Goal: Task Accomplishment & Management: Manage account settings

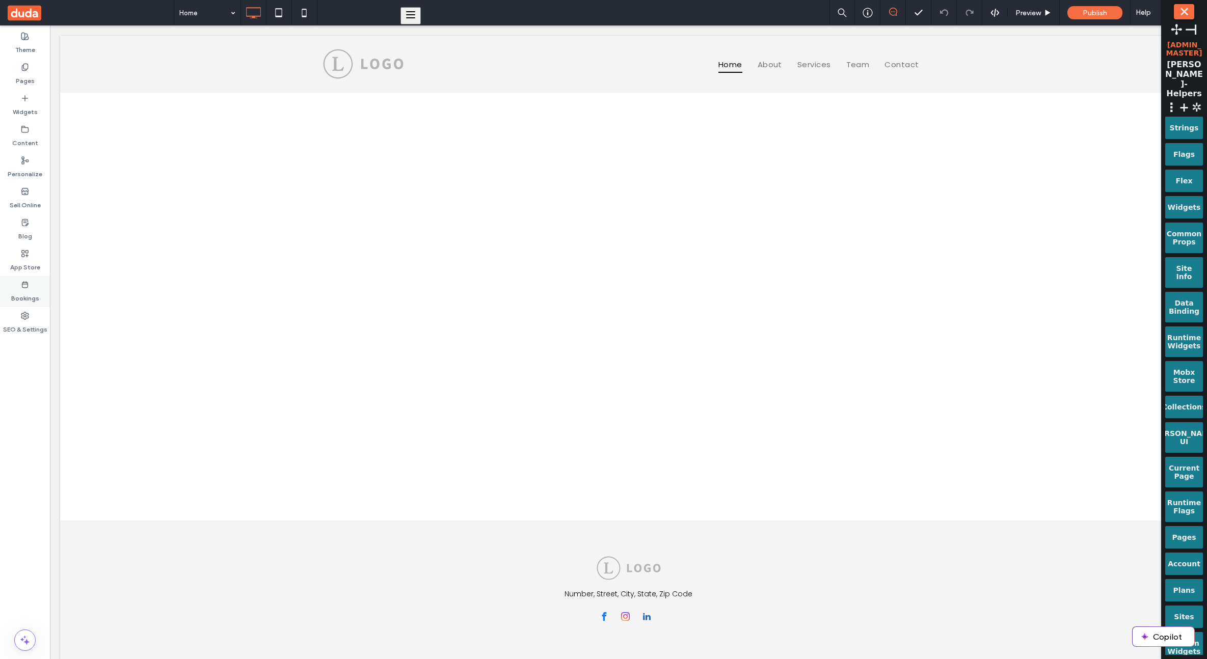
click at [31, 277] on div "Bookings" at bounding box center [25, 291] width 50 height 31
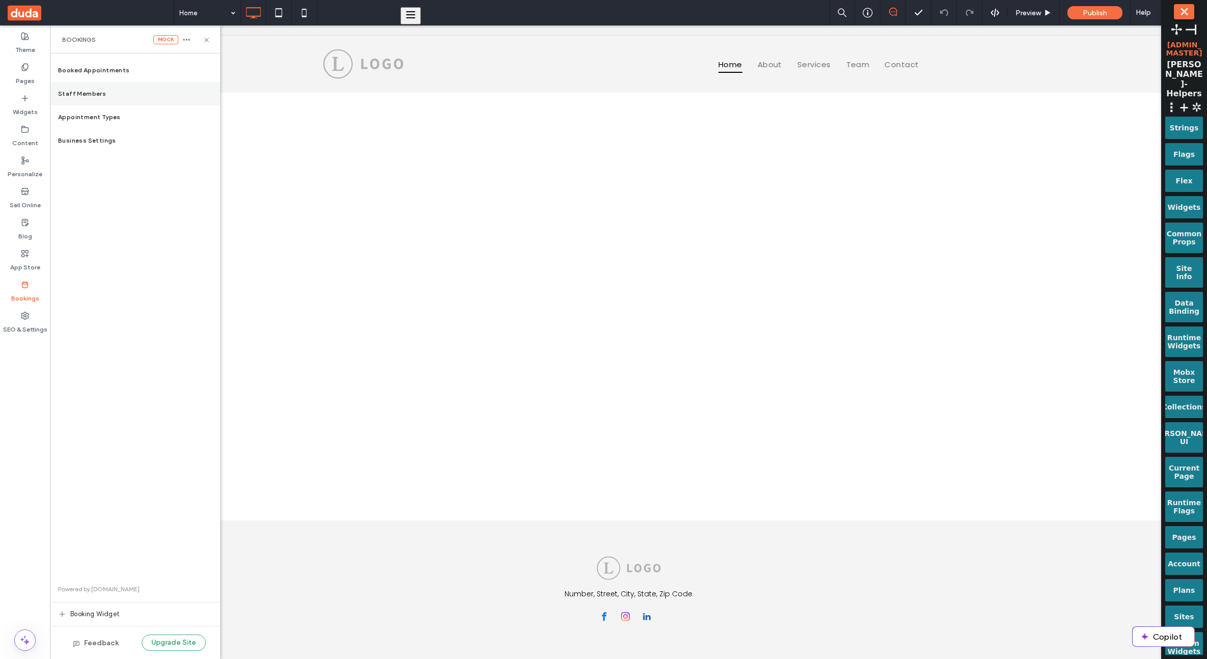
click at [132, 89] on div "Staff Members" at bounding box center [135, 93] width 170 height 23
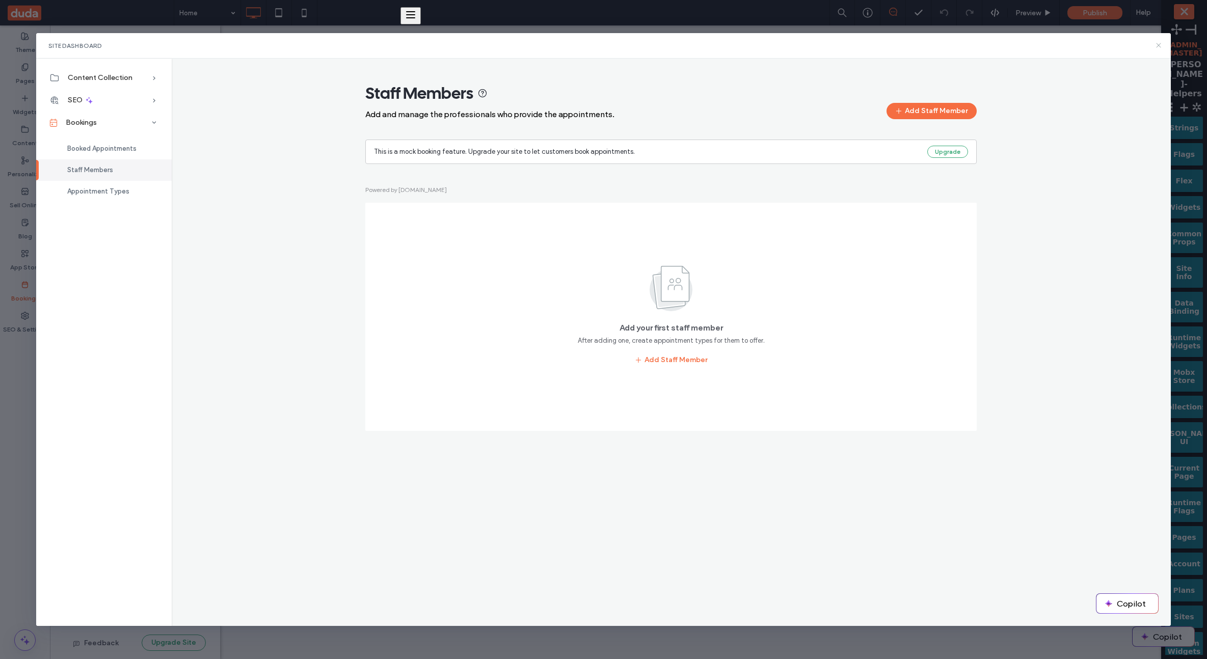
click at [1155, 44] on icon at bounding box center [1158, 45] width 8 height 8
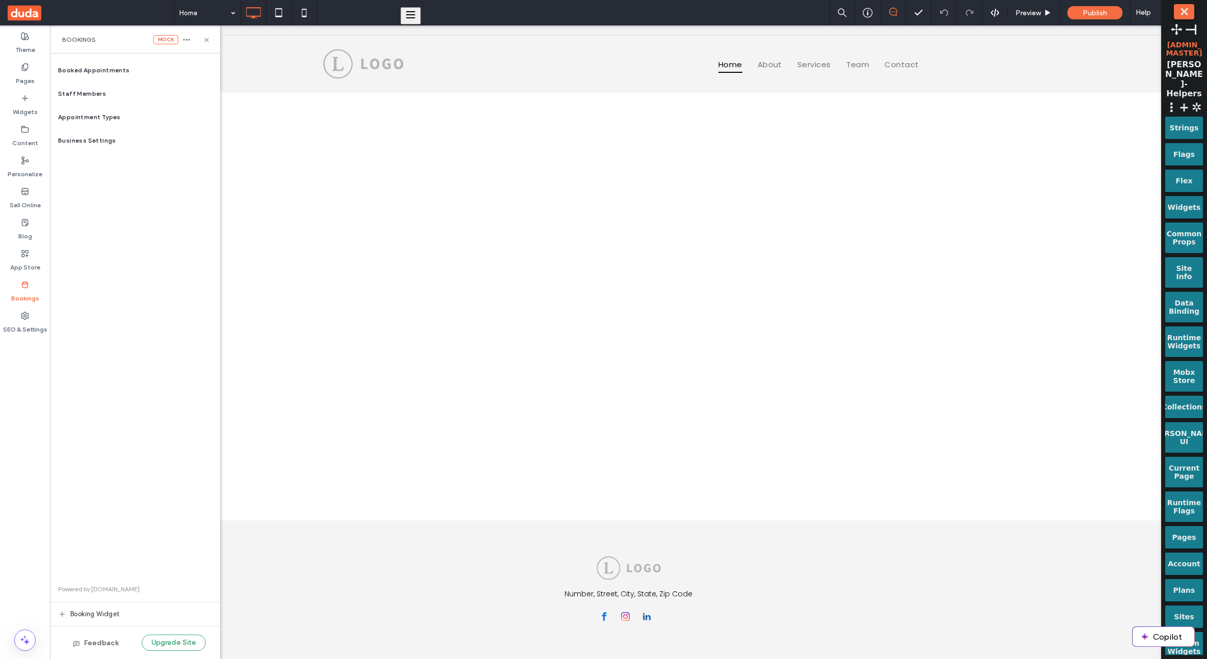
click at [1187, 143] on div "Flags" at bounding box center [1184, 154] width 38 height 22
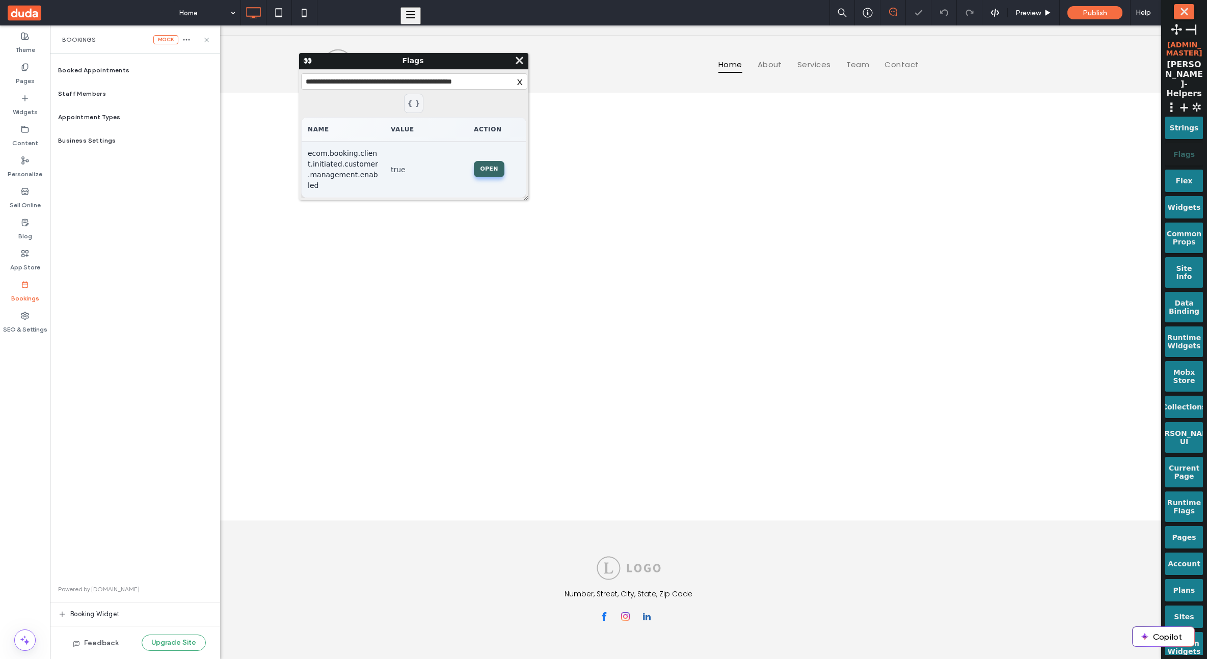
type input "**********"
click at [478, 161] on button "OPEN" at bounding box center [489, 169] width 31 height 16
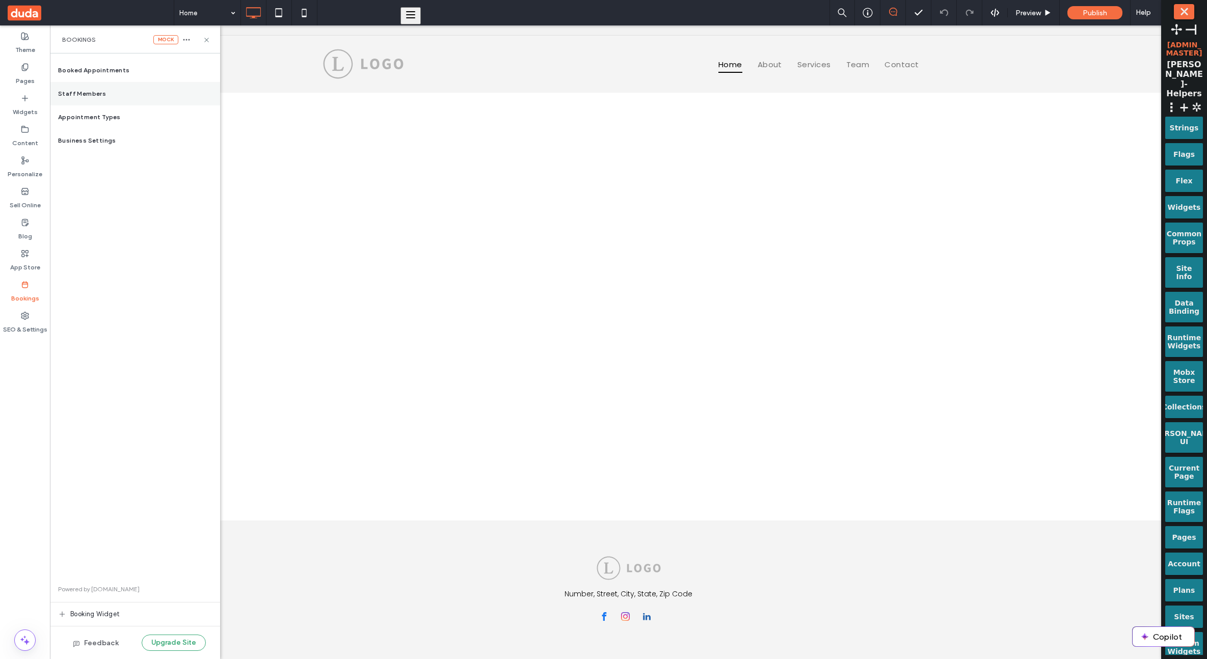
click at [128, 98] on div "Staff Members" at bounding box center [135, 93] width 170 height 23
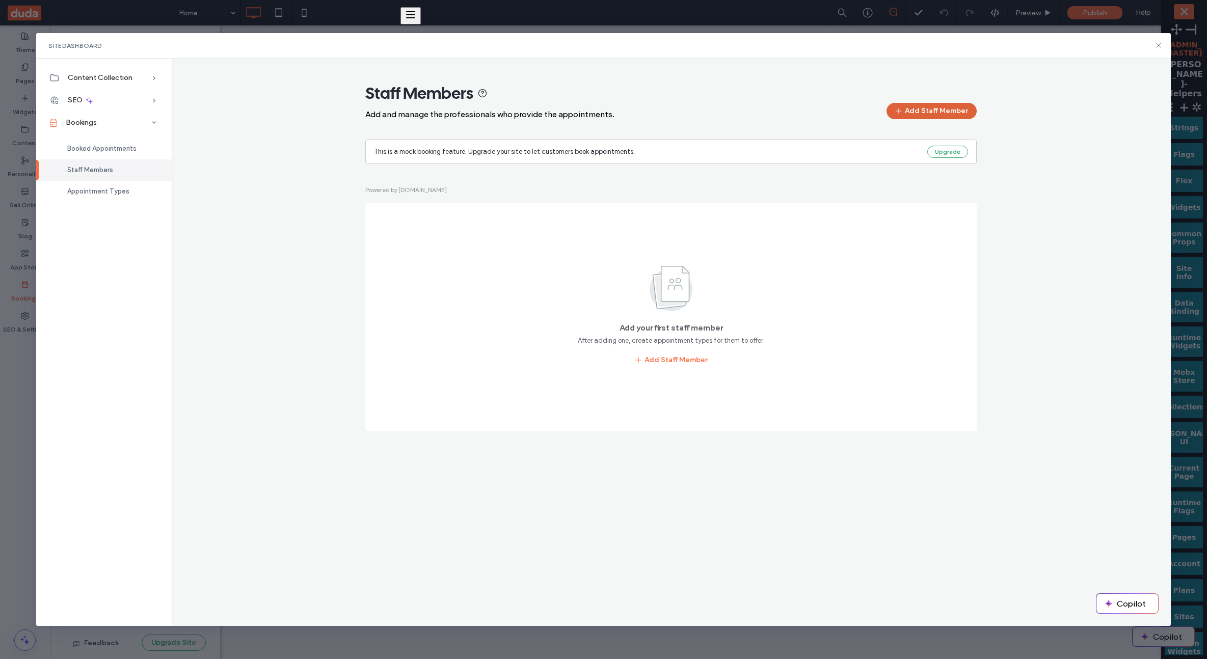
click at [956, 115] on button "Add Staff Member" at bounding box center [931, 111] width 90 height 16
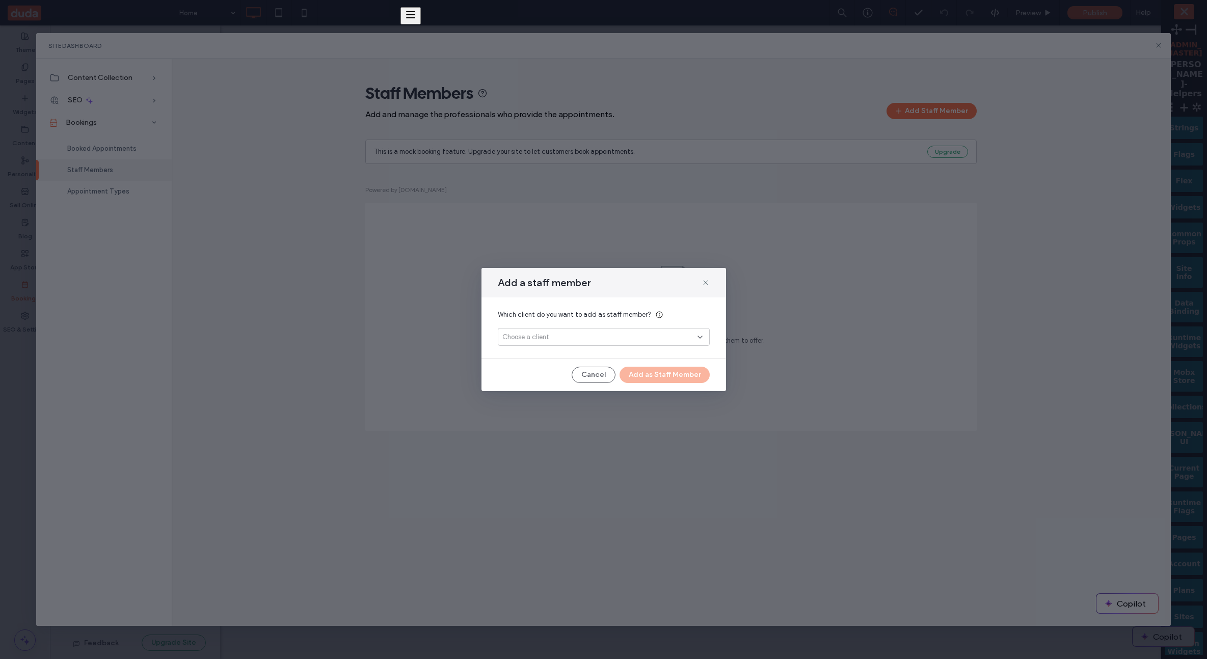
click at [656, 329] on div "Choose a client" at bounding box center [604, 337] width 212 height 18
click at [613, 348] on div "tets 8 test8@test.com" at bounding box center [603, 355] width 211 height 18
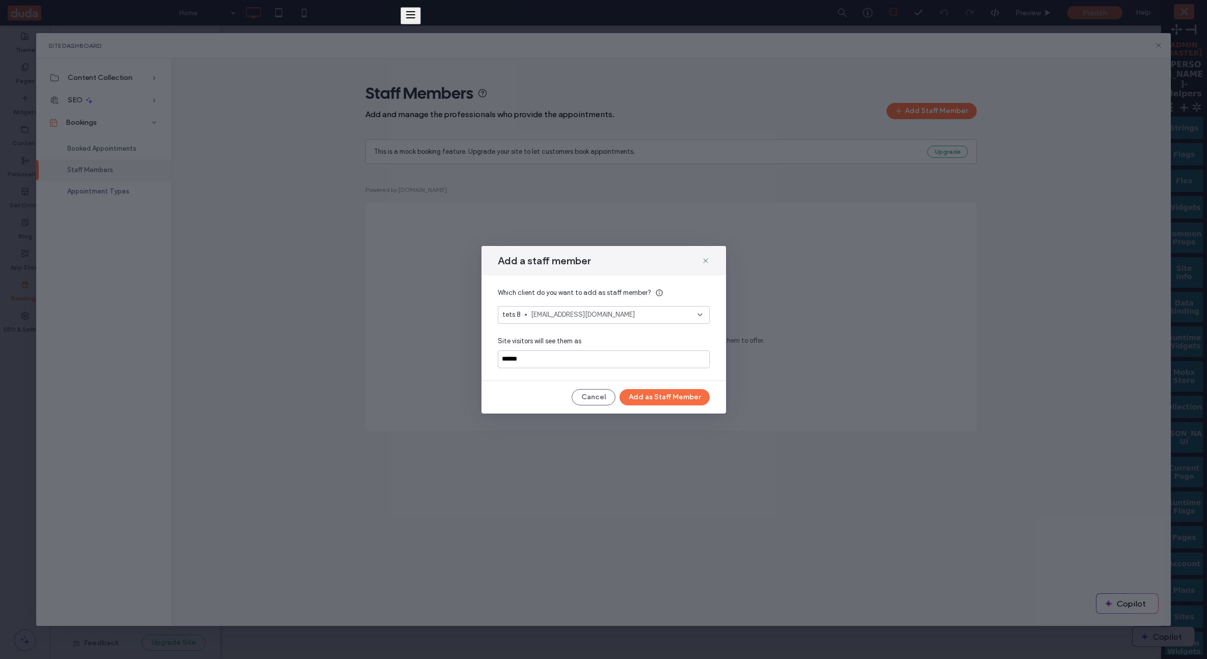
click at [632, 387] on div "Add a staff member Which client do you want to add as staff member? tets 8 test…" at bounding box center [603, 330] width 245 height 168
click at [638, 394] on button "Add as Staff Member" at bounding box center [664, 397] width 90 height 16
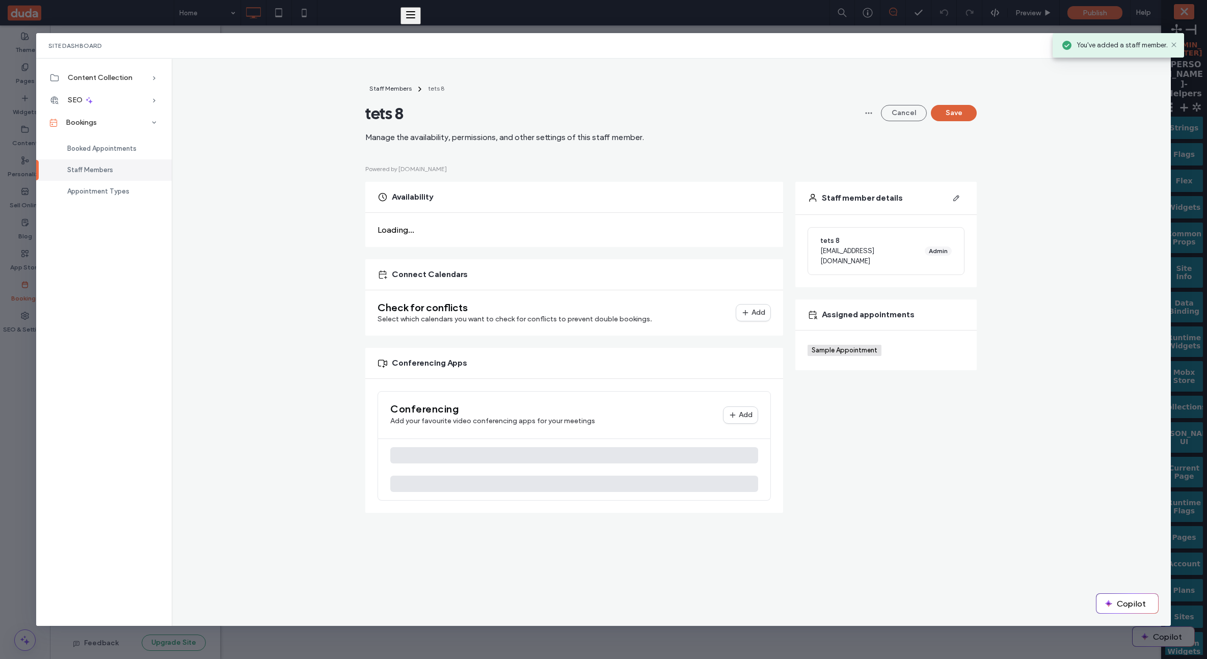
click at [953, 117] on button "Save" at bounding box center [954, 113] width 46 height 16
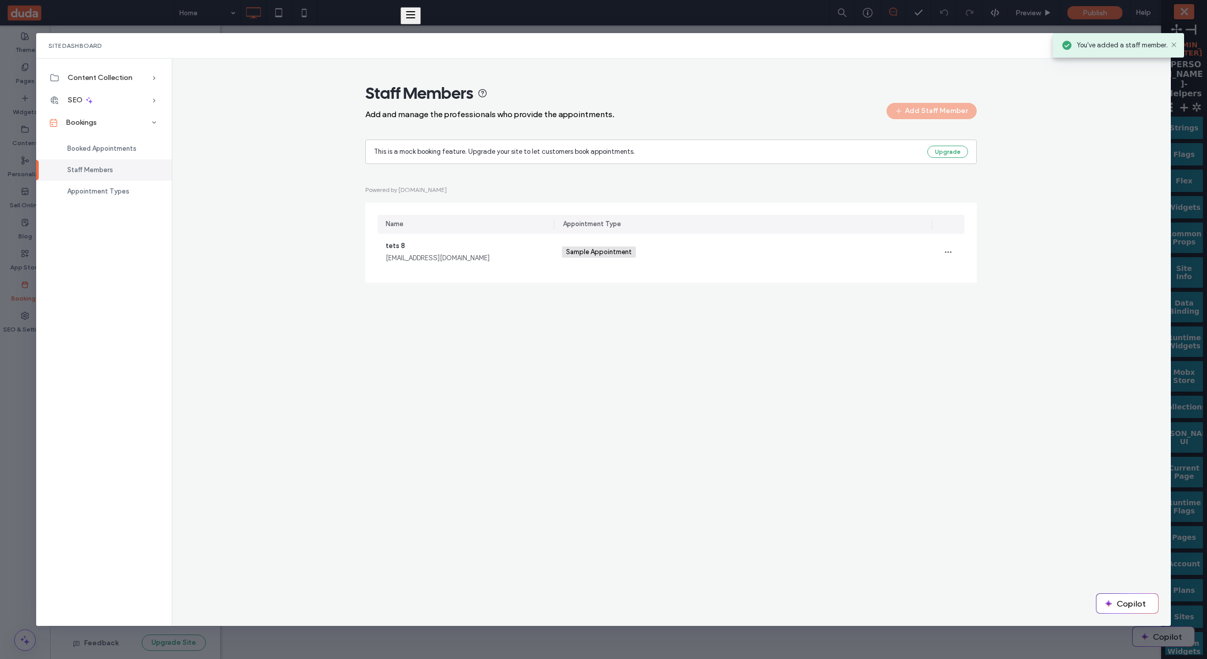
click at [958, 117] on div "Add Staff Member" at bounding box center [931, 111] width 90 height 16
click at [1057, 165] on div "Staff Members Add and manage the professionals who provide the appointments. Ad…" at bounding box center [671, 187] width 983 height 209
click at [971, 126] on div "Staff Members Add and manage the professionals who provide the appointments. Ad…" at bounding box center [670, 183] width 611 height 200
click at [940, 115] on div "Add Staff Member" at bounding box center [931, 111] width 90 height 16
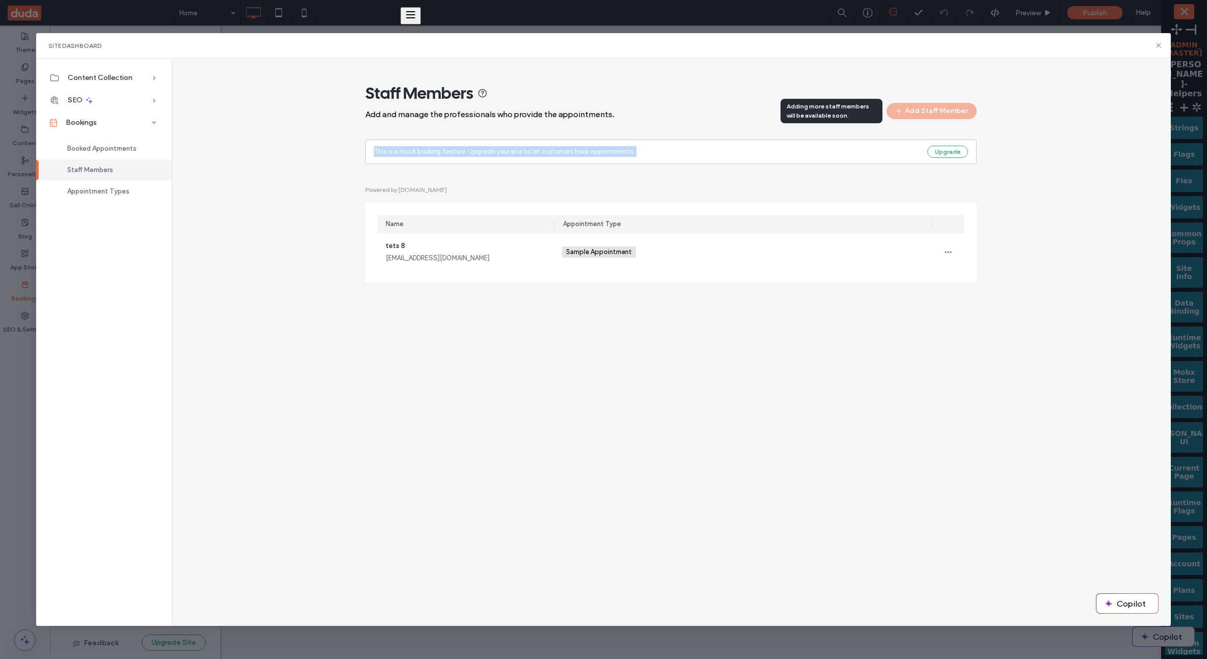
click at [940, 115] on div "Add Staff Member" at bounding box center [931, 111] width 90 height 16
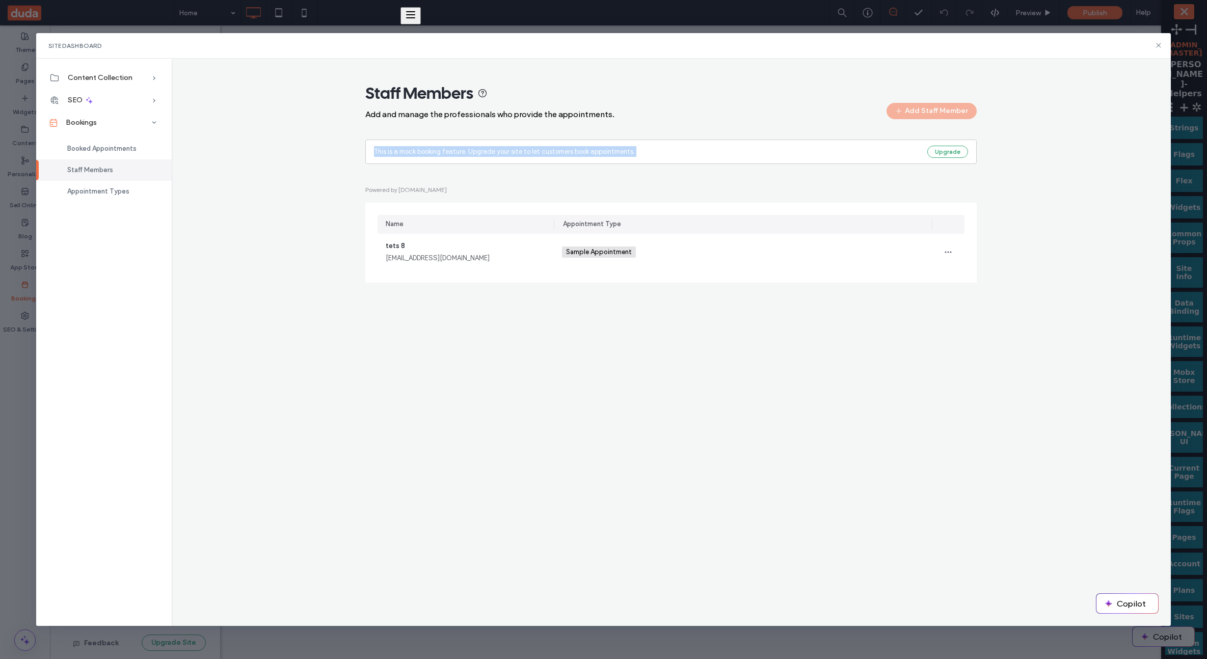
click at [1035, 142] on div "Staff Members Add and manage the professionals who provide the appointments. Ad…" at bounding box center [671, 187] width 983 height 209
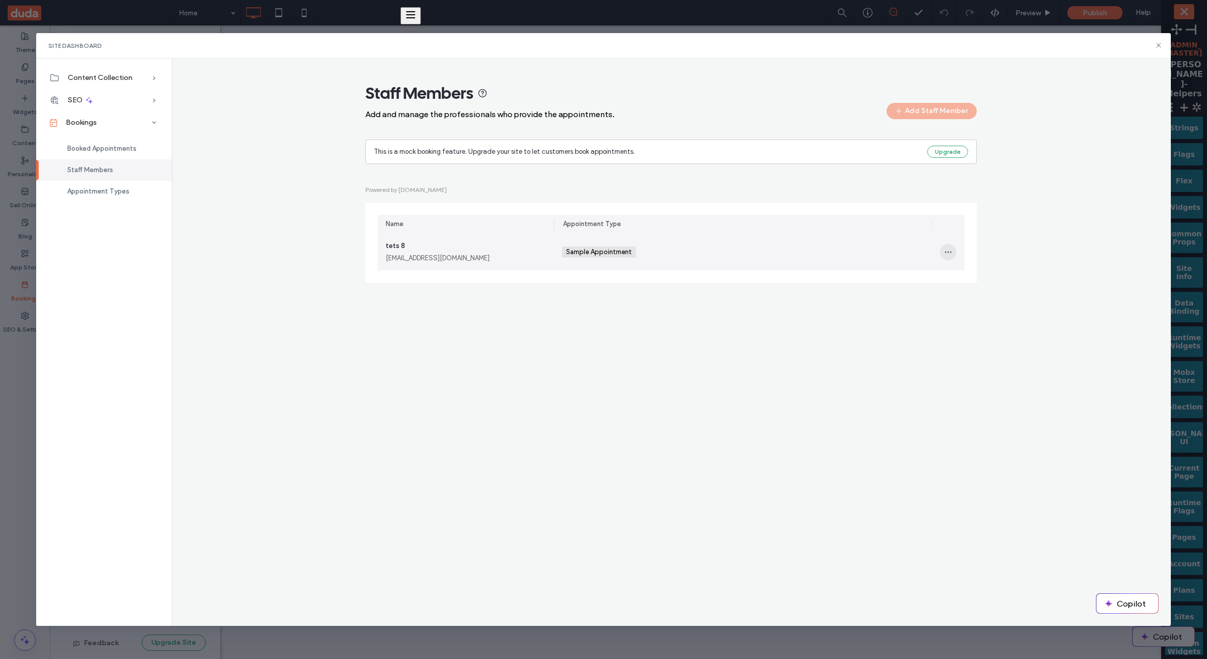
click at [953, 250] on span "button" at bounding box center [948, 252] width 16 height 16
click at [957, 295] on span at bounding box center [955, 297] width 12 height 11
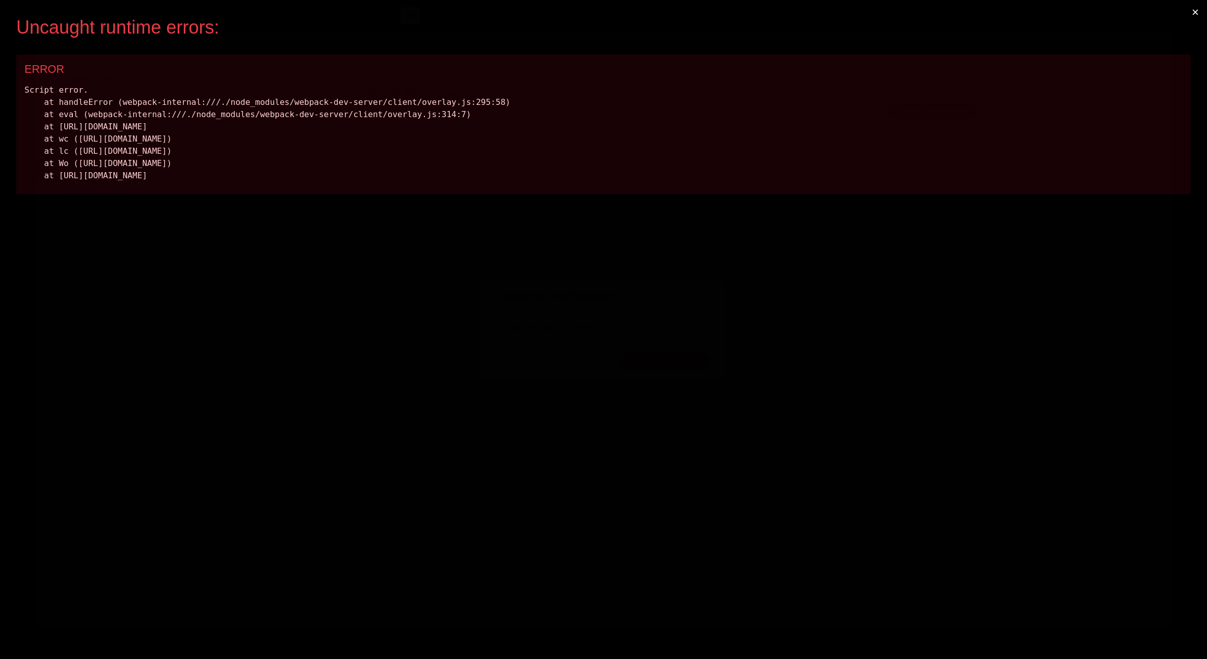
click at [1194, 12] on button "×" at bounding box center [1194, 12] width 23 height 24
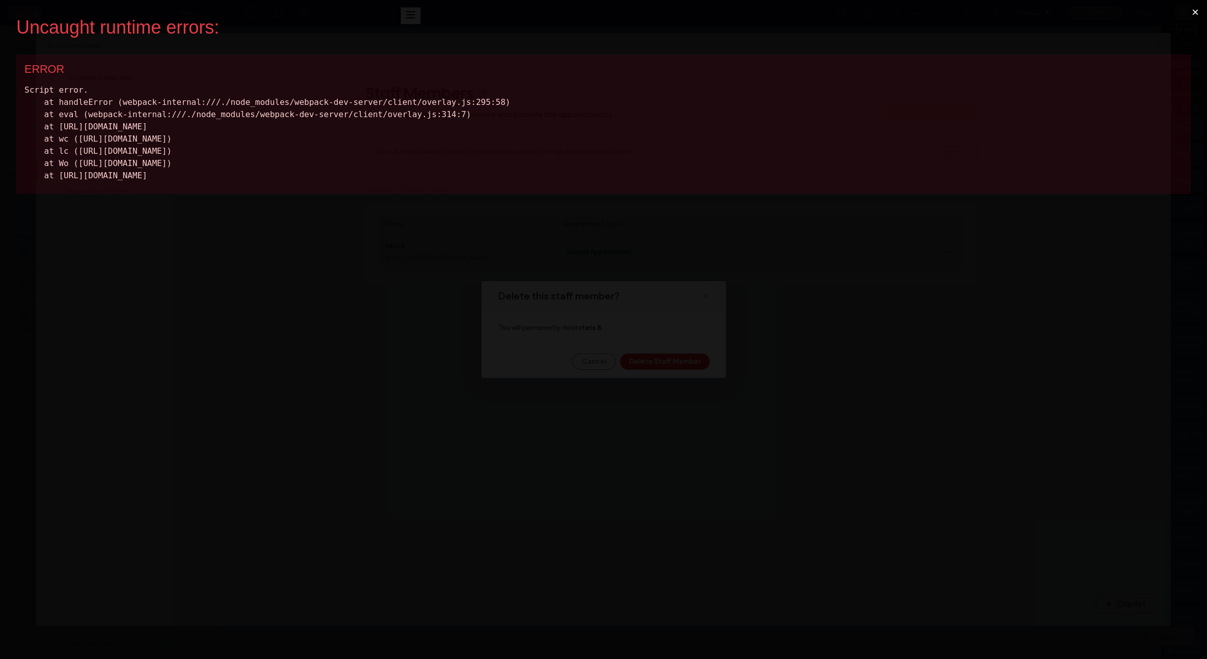
click at [1195, 12] on button "×" at bounding box center [1194, 12] width 23 height 24
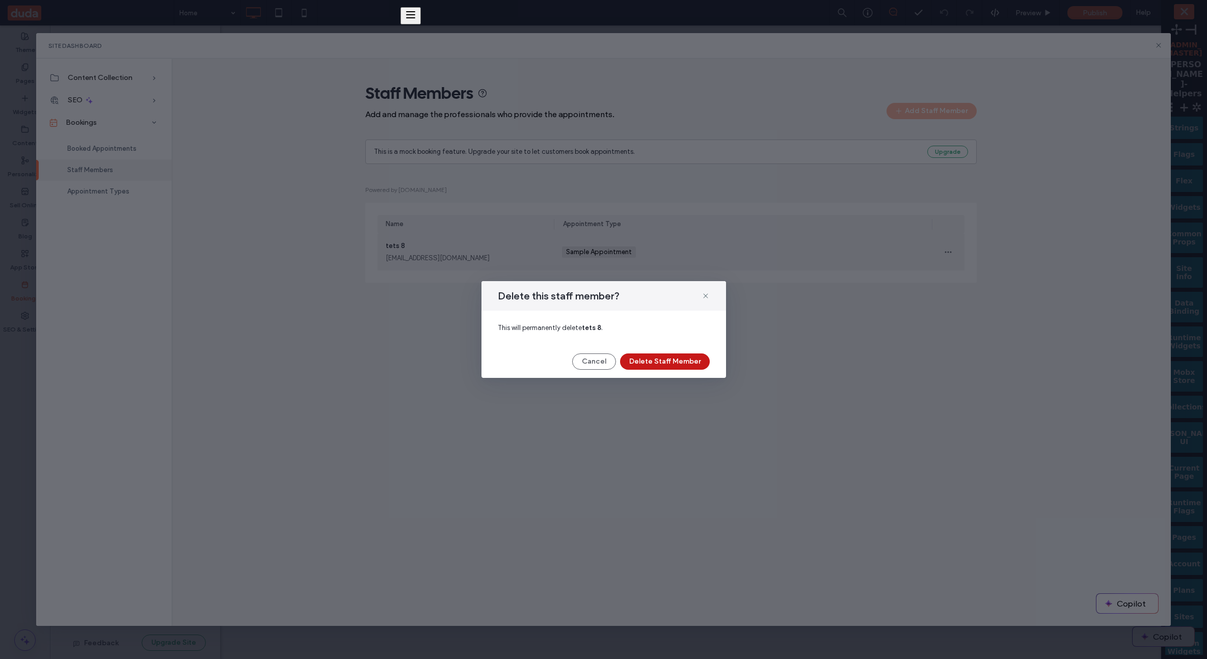
click at [698, 364] on button "Delete Staff Member" at bounding box center [665, 362] width 90 height 16
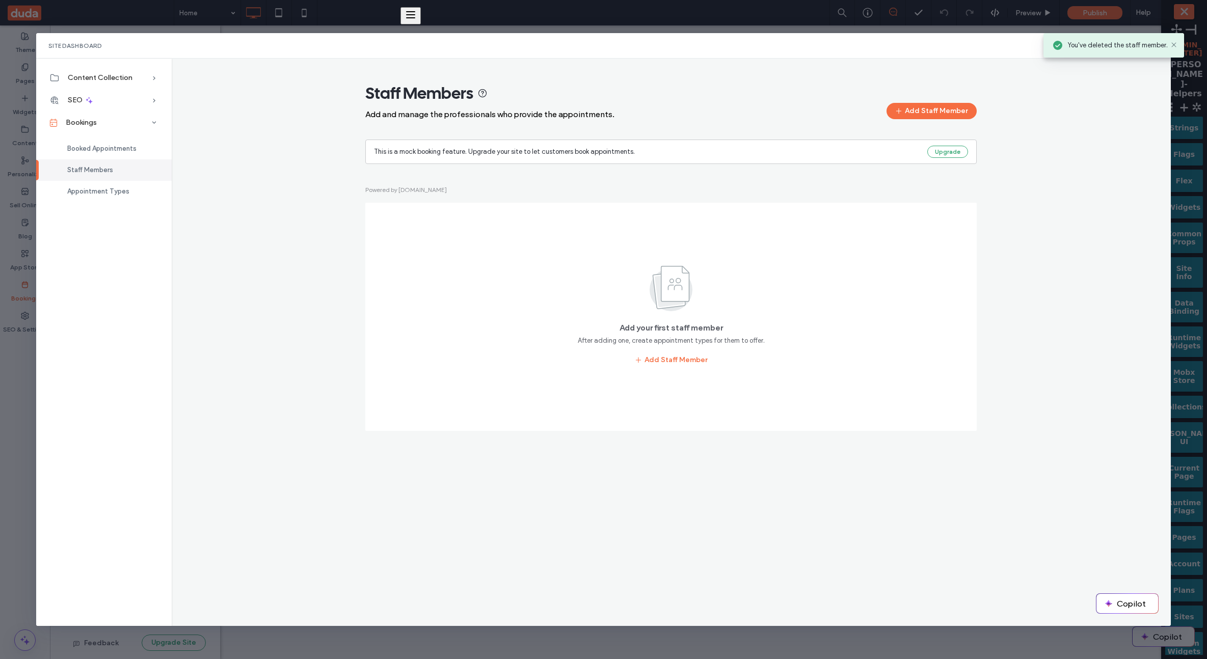
click at [1017, 162] on div "Staff Members Add and manage the professionals who provide the appointments. Ad…" at bounding box center [671, 262] width 983 height 358
click at [924, 117] on button "Add Staff Member" at bounding box center [931, 111] width 90 height 16
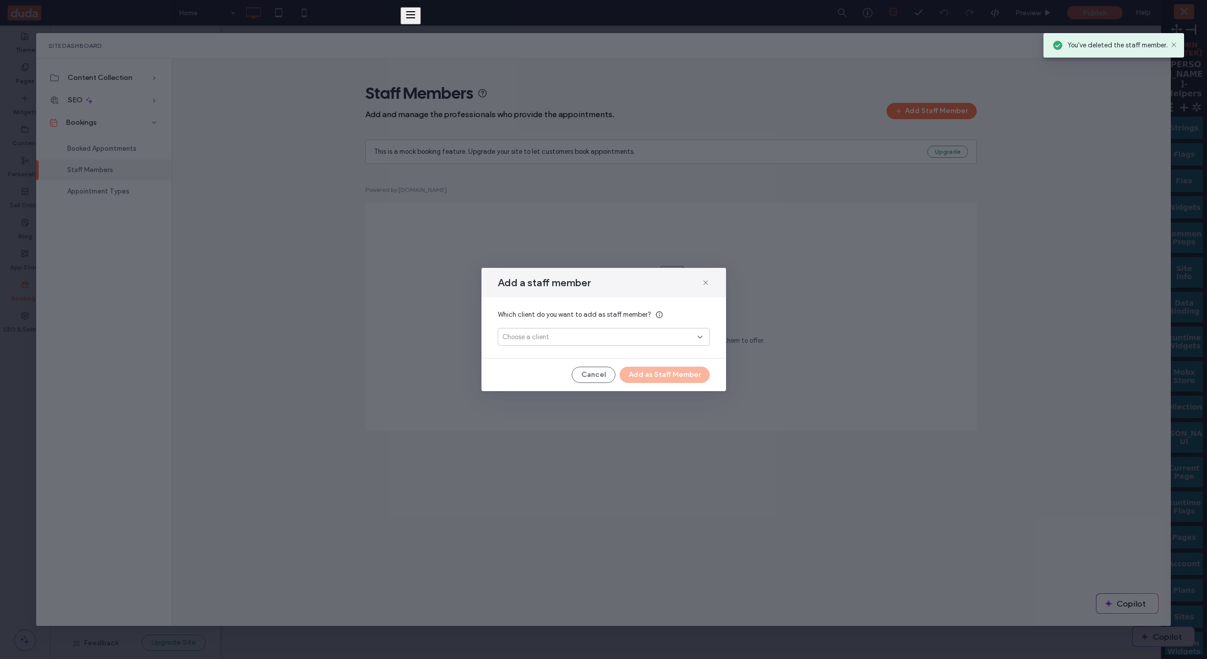
click at [975, 333] on div "Add a staff member Which client do you want to add as staff member? Choose a cl…" at bounding box center [603, 329] width 1207 height 659
click at [680, 337] on div "Choose a client" at bounding box center [599, 337] width 195 height 10
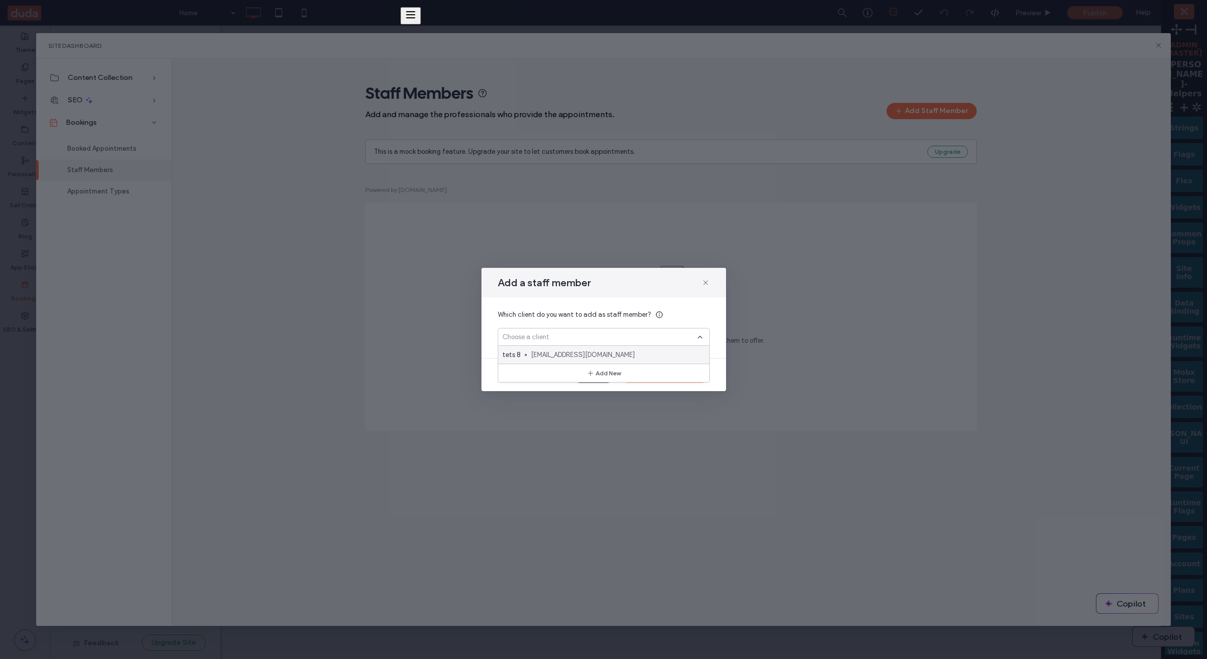
click at [633, 356] on span "test8@test.com" at bounding box center [616, 355] width 170 height 10
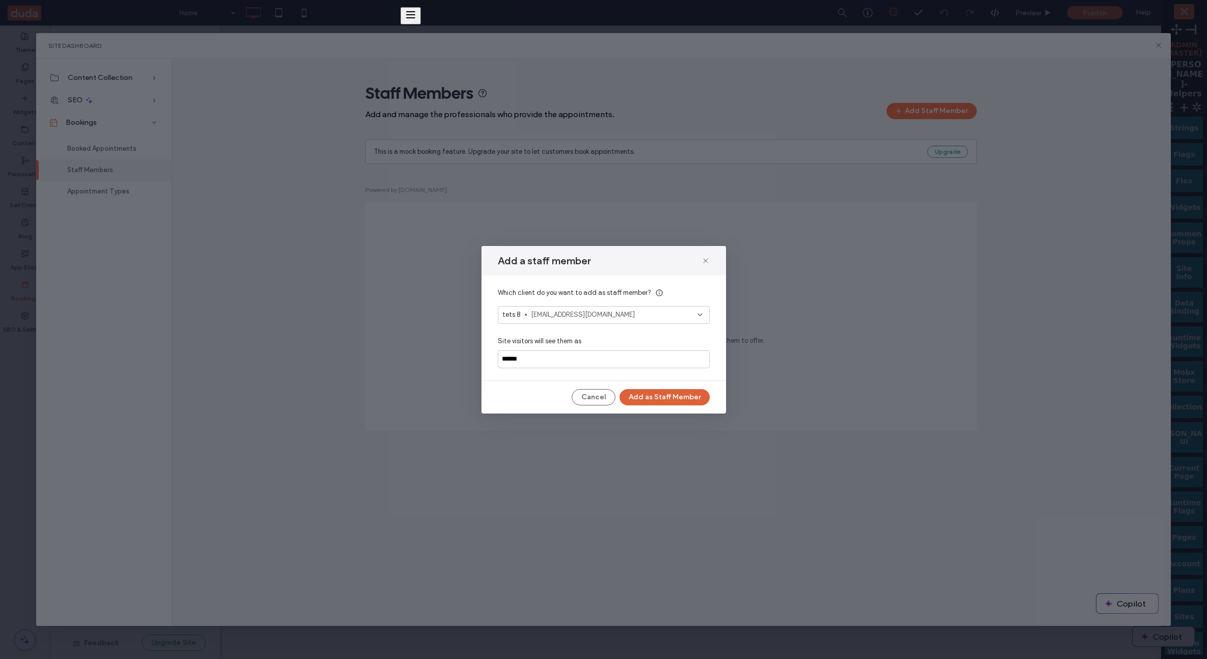
click at [651, 396] on button "Add as Staff Member" at bounding box center [664, 397] width 90 height 16
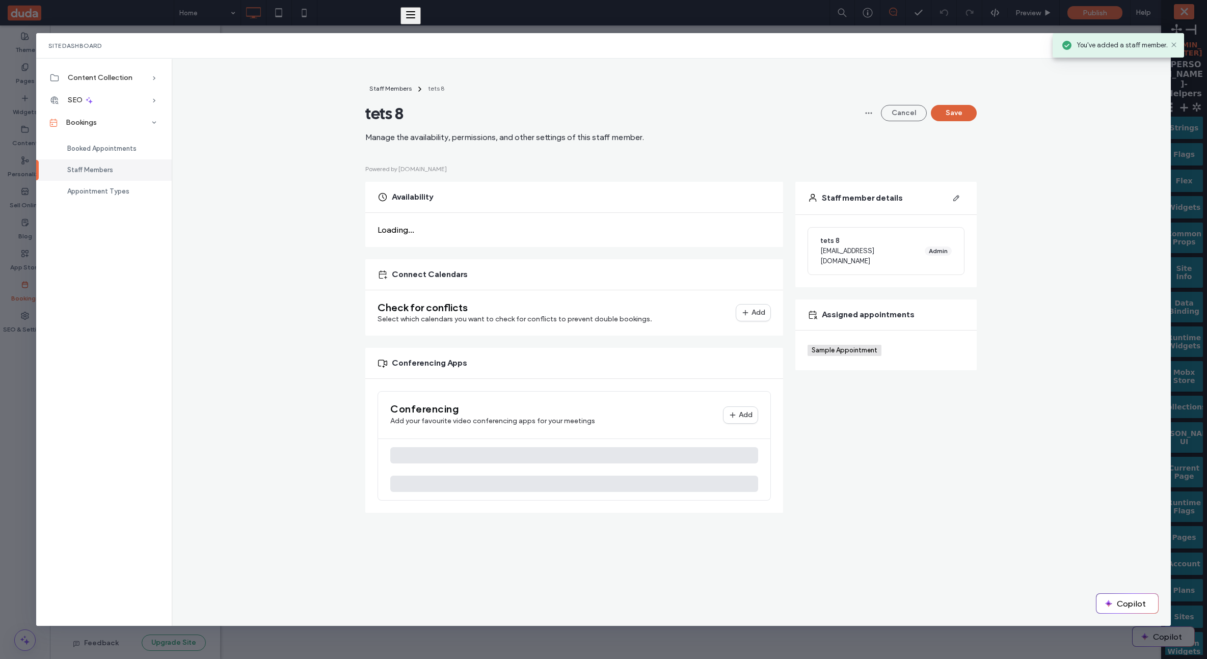
click at [951, 117] on button "Save" at bounding box center [954, 113] width 46 height 16
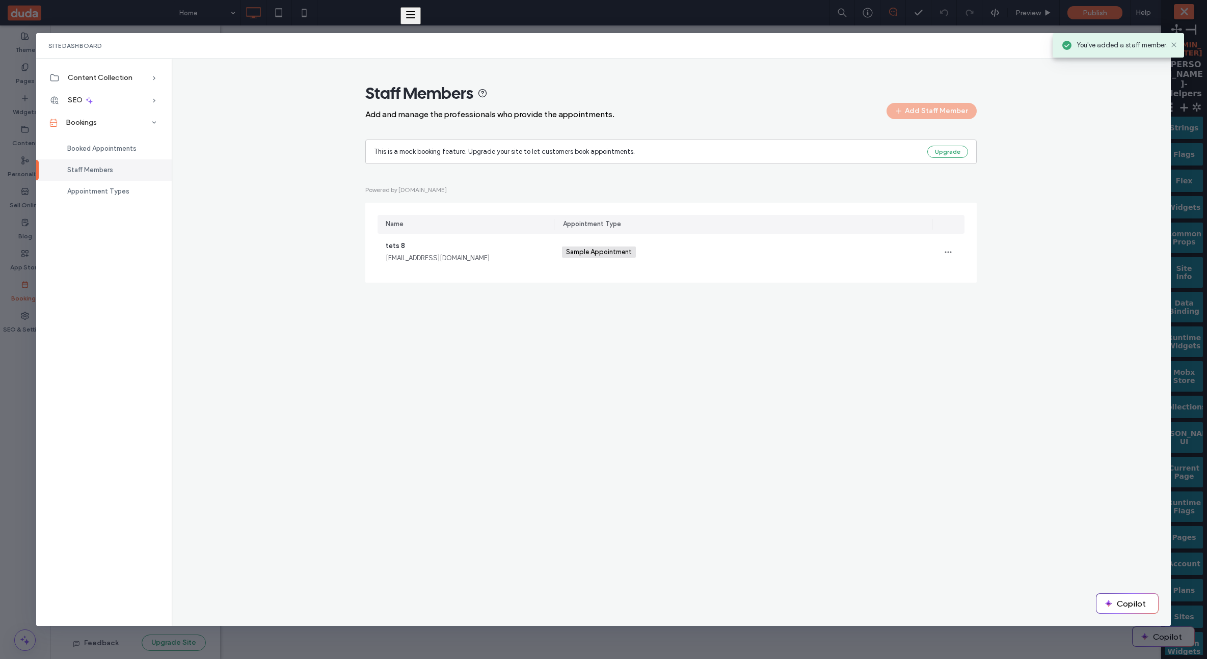
click at [1010, 177] on div "Staff Members Add and manage the professionals who provide the appointments. Ad…" at bounding box center [671, 187] width 983 height 209
click at [375, 145] on div "This is a mock booking feature. Upgrade your site to let customers book appoint…" at bounding box center [670, 152] width 611 height 24
click at [937, 190] on div "Powered by cal.com Name Appointment Type tets 8 test8@test.com Sample Appointme…" at bounding box center [670, 233] width 611 height 98
click at [952, 115] on div "Add Staff Member" at bounding box center [931, 111] width 90 height 16
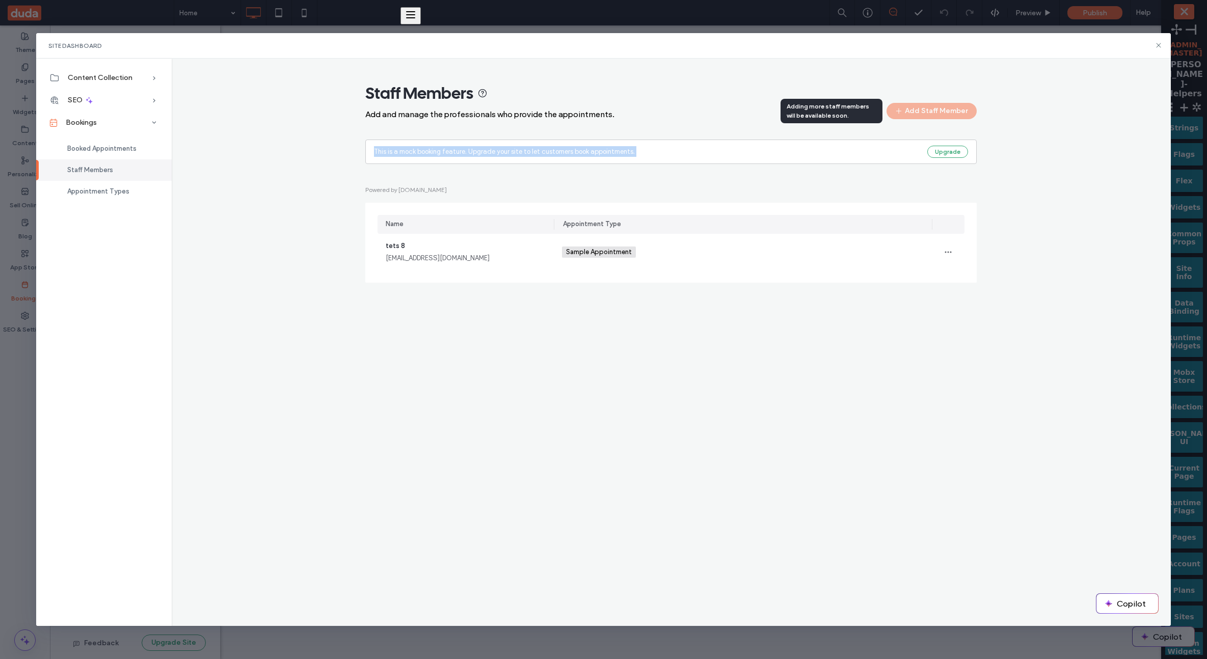
click at [952, 115] on div "Add Staff Member" at bounding box center [931, 111] width 90 height 16
click at [305, 113] on div "Staff Members Add and manage the professionals who provide the appointments. Ad…" at bounding box center [671, 187] width 983 height 209
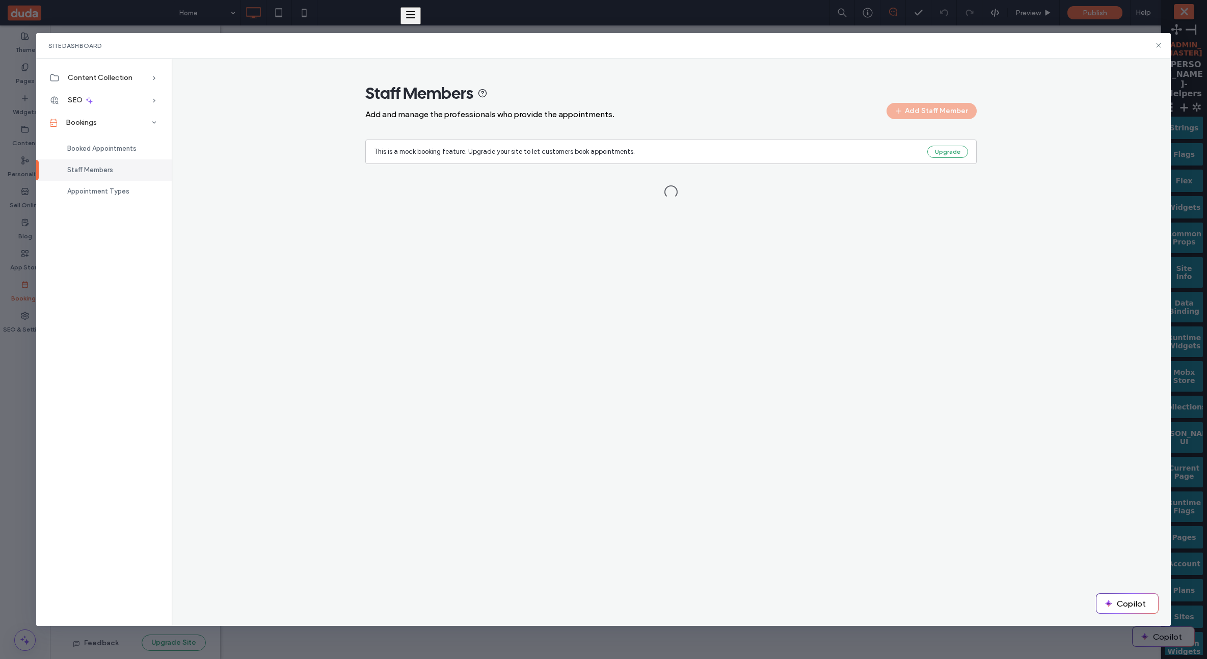
click at [1076, 145] on div "Staff Members Add and manage the professionals who provide the appointments. Ad…" at bounding box center [671, 146] width 983 height 126
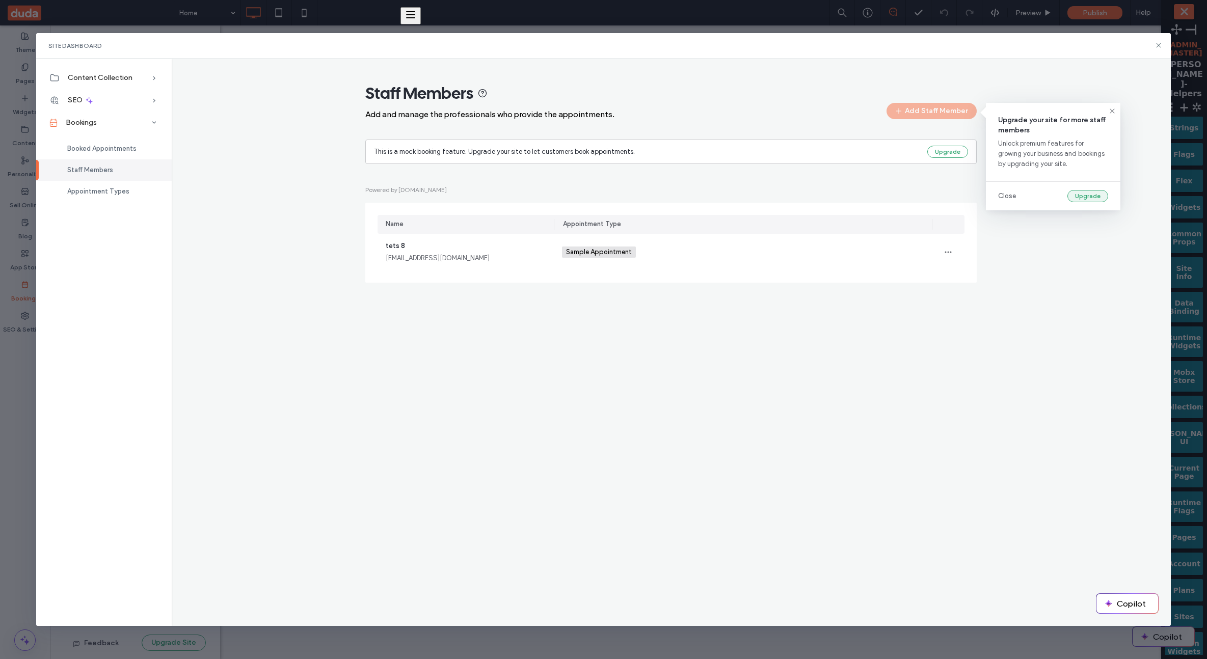
click at [1088, 198] on button "Upgrade" at bounding box center [1087, 196] width 41 height 12
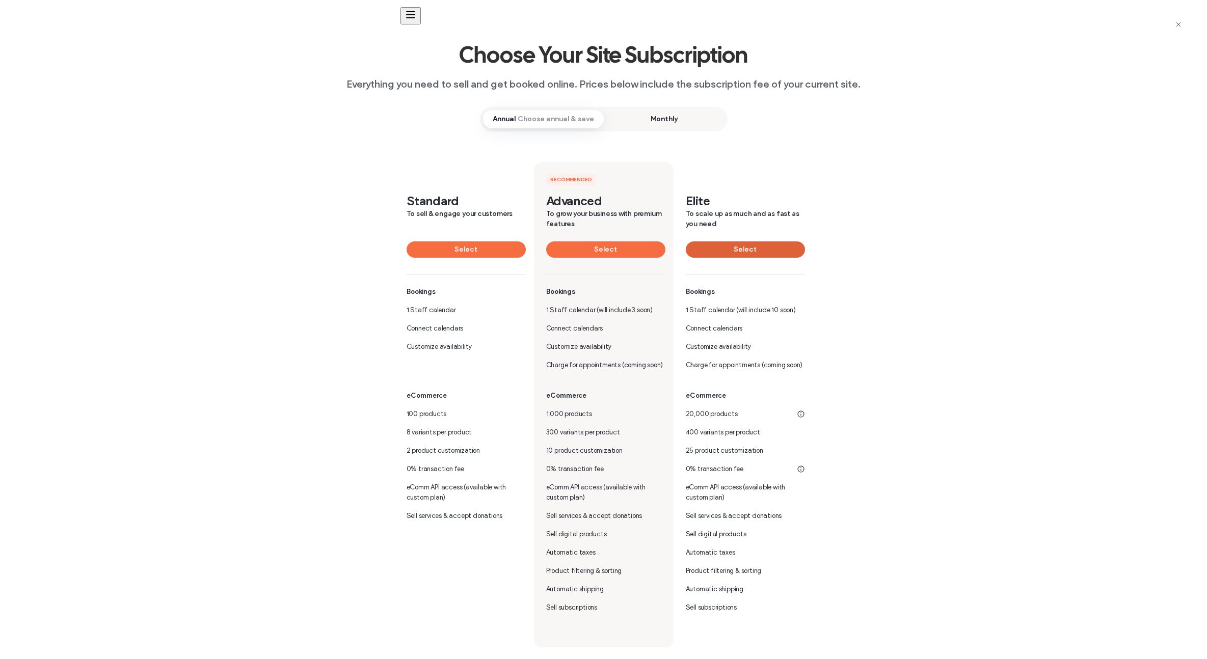
click at [710, 253] on button "Select" at bounding box center [745, 249] width 119 height 16
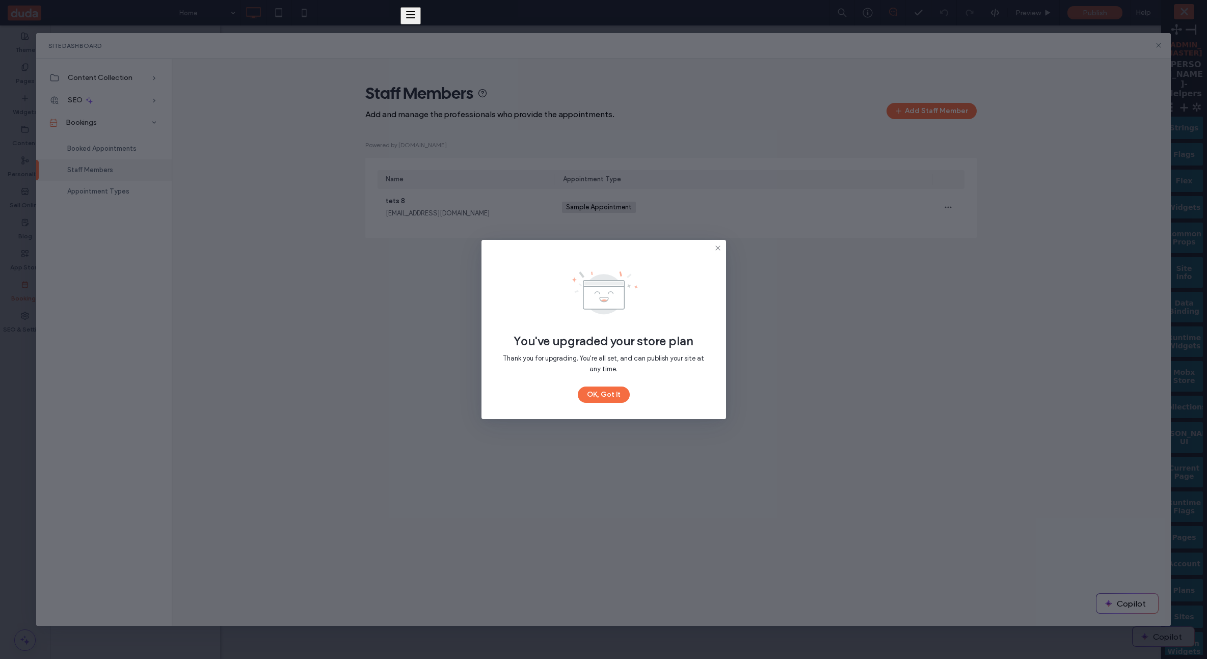
click at [610, 404] on div "You've upgraded your store plan Thank you for upgrading. You're all set, and ca…" at bounding box center [603, 329] width 245 height 179
click at [610, 399] on button "OK, Got It" at bounding box center [604, 395] width 52 height 16
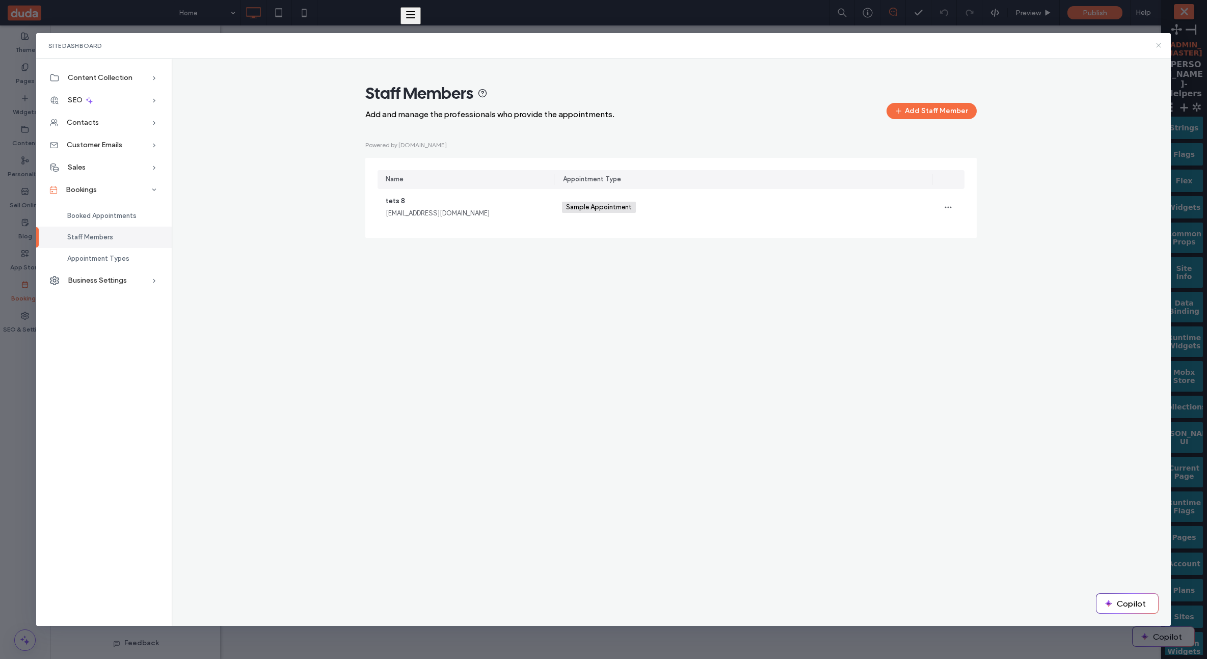
click at [1163, 44] on div "Site Dashboard" at bounding box center [603, 45] width 1135 height 25
click at [1156, 50] on div "Site Dashboard" at bounding box center [603, 45] width 1135 height 25
click at [1157, 46] on icon at bounding box center [1158, 45] width 8 height 8
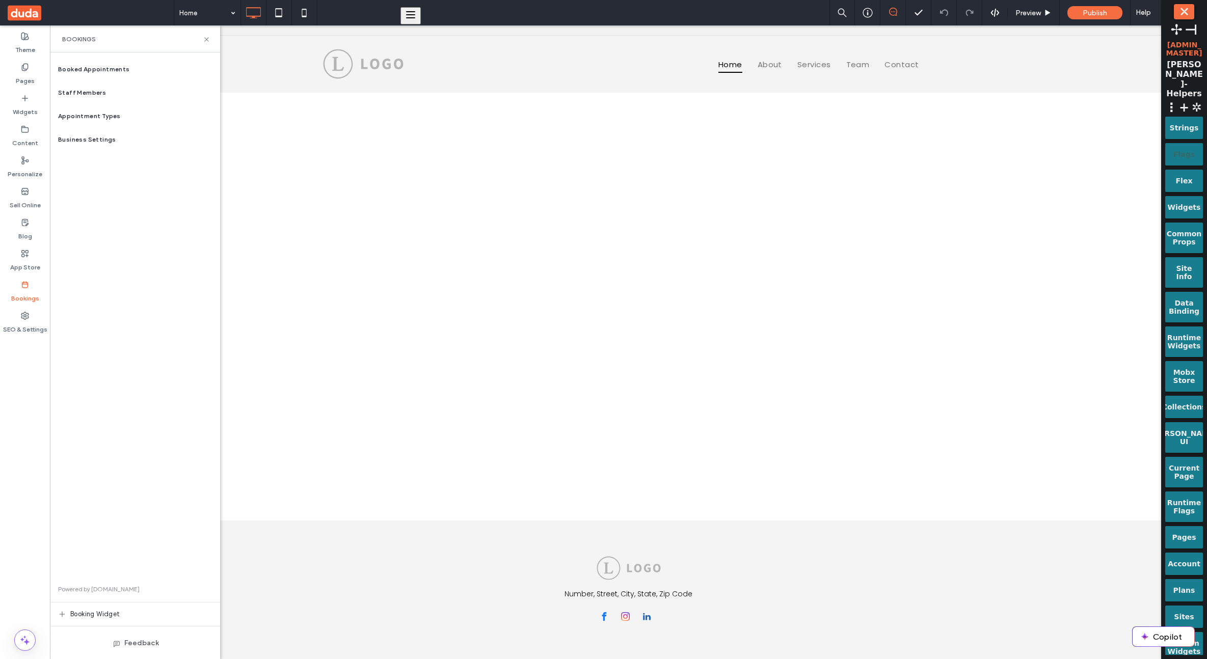
click at [1181, 143] on div "Flags" at bounding box center [1183, 150] width 23 height 15
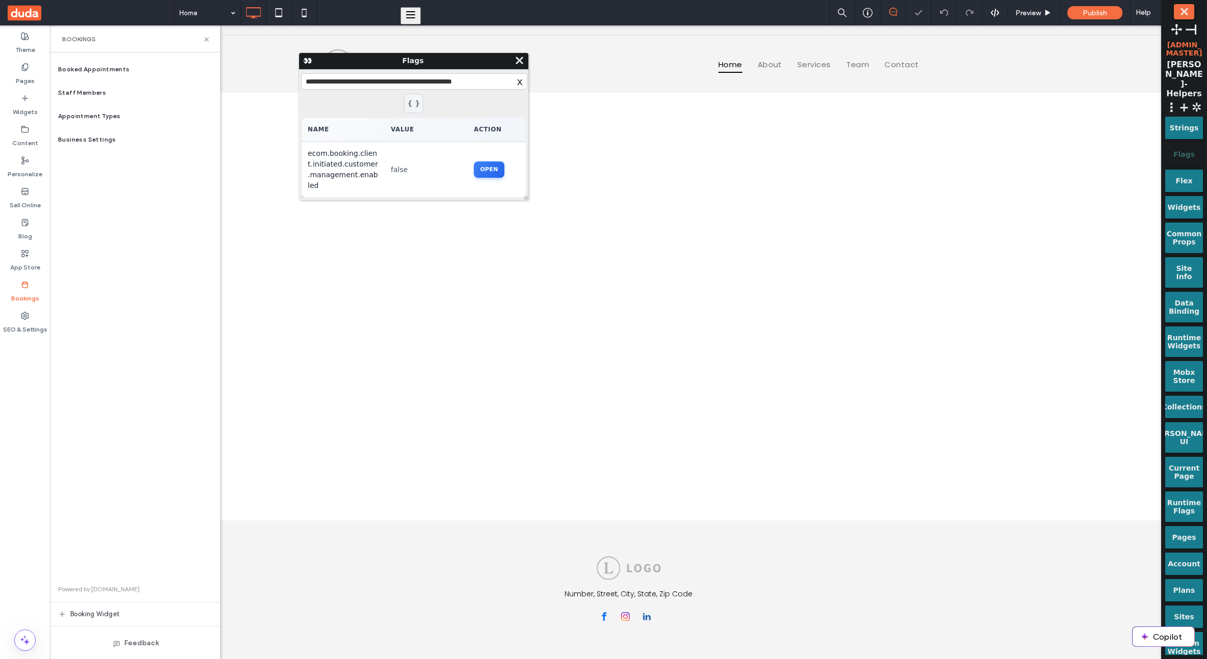
type input "**********"
click at [102, 307] on div "Booked Appointments Staff Members Appointment Types Business Settings Powered b…" at bounding box center [135, 356] width 170 height 597
click at [87, 101] on div "Staff Members" at bounding box center [135, 92] width 170 height 23
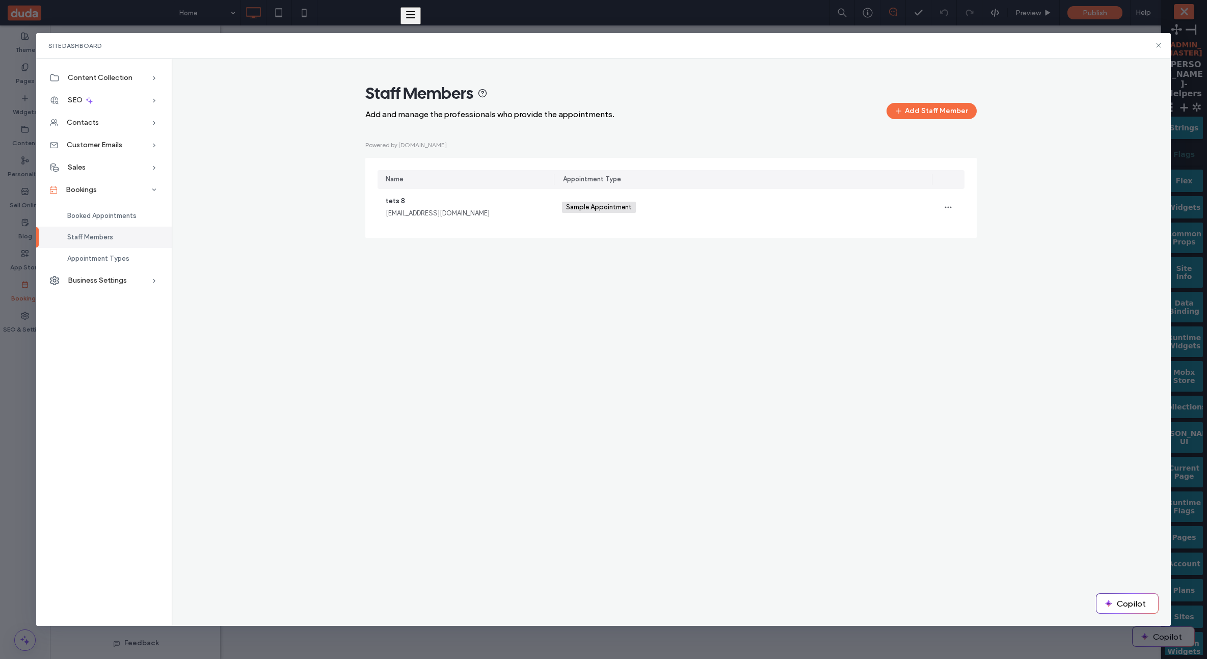
click at [1020, 303] on div "Staff Members Add and manage the professionals who provide the appointments. Ad…" at bounding box center [671, 343] width 999 height 568
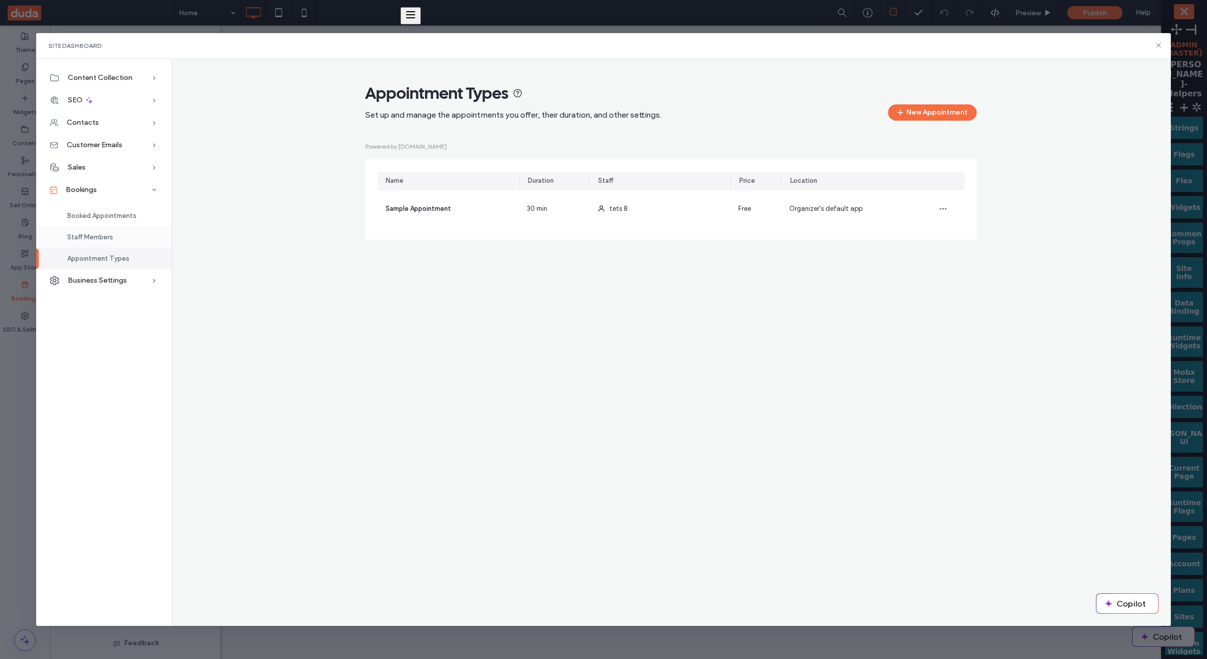
click at [121, 237] on div "Staff Members" at bounding box center [104, 237] width 136 height 21
